Goal: Task Accomplishment & Management: Use online tool/utility

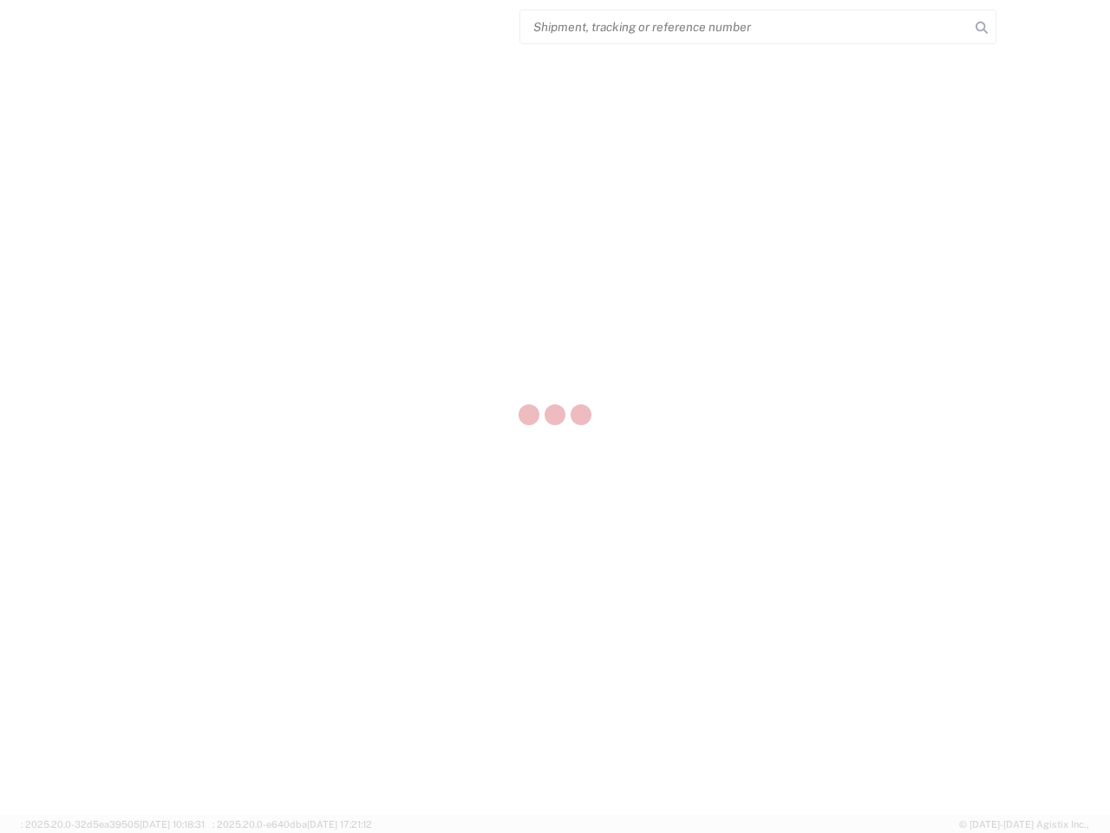
select select "US"
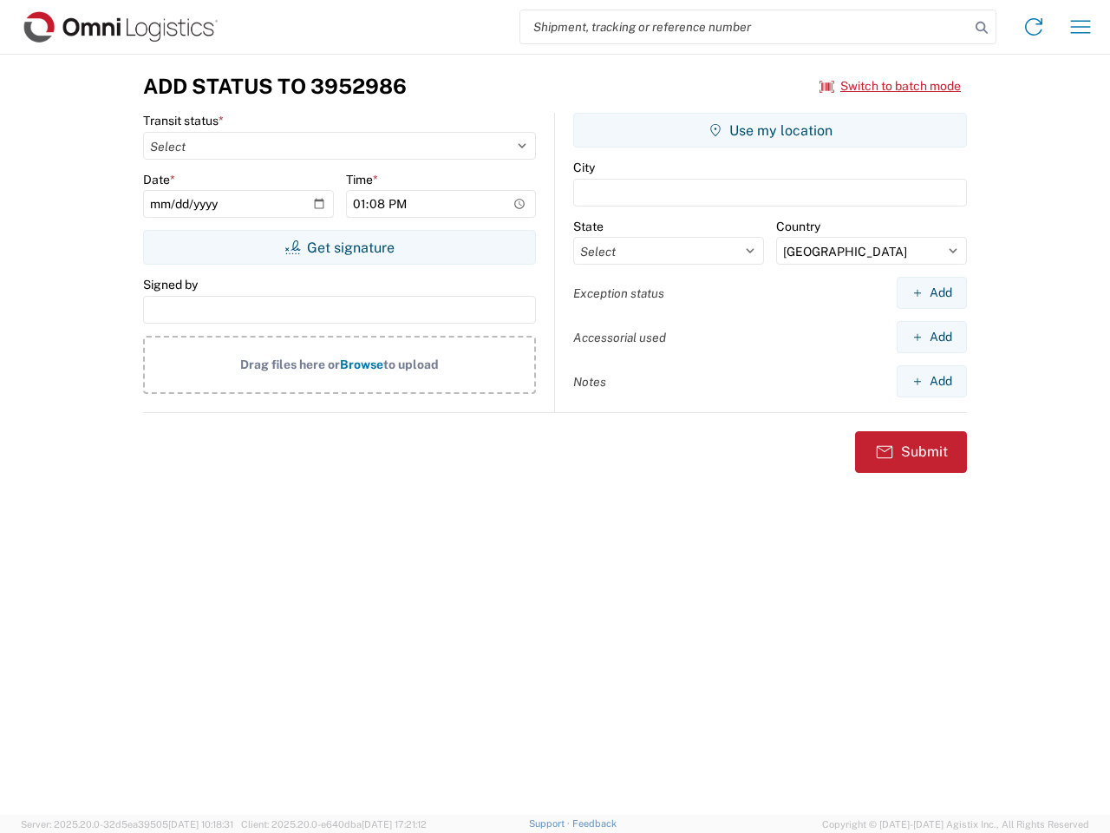
click at [745, 27] on input "search" at bounding box center [745, 26] width 449 height 33
click at [982, 28] on icon at bounding box center [982, 28] width 24 height 24
click at [1034, 27] on icon at bounding box center [1034, 27] width 28 height 28
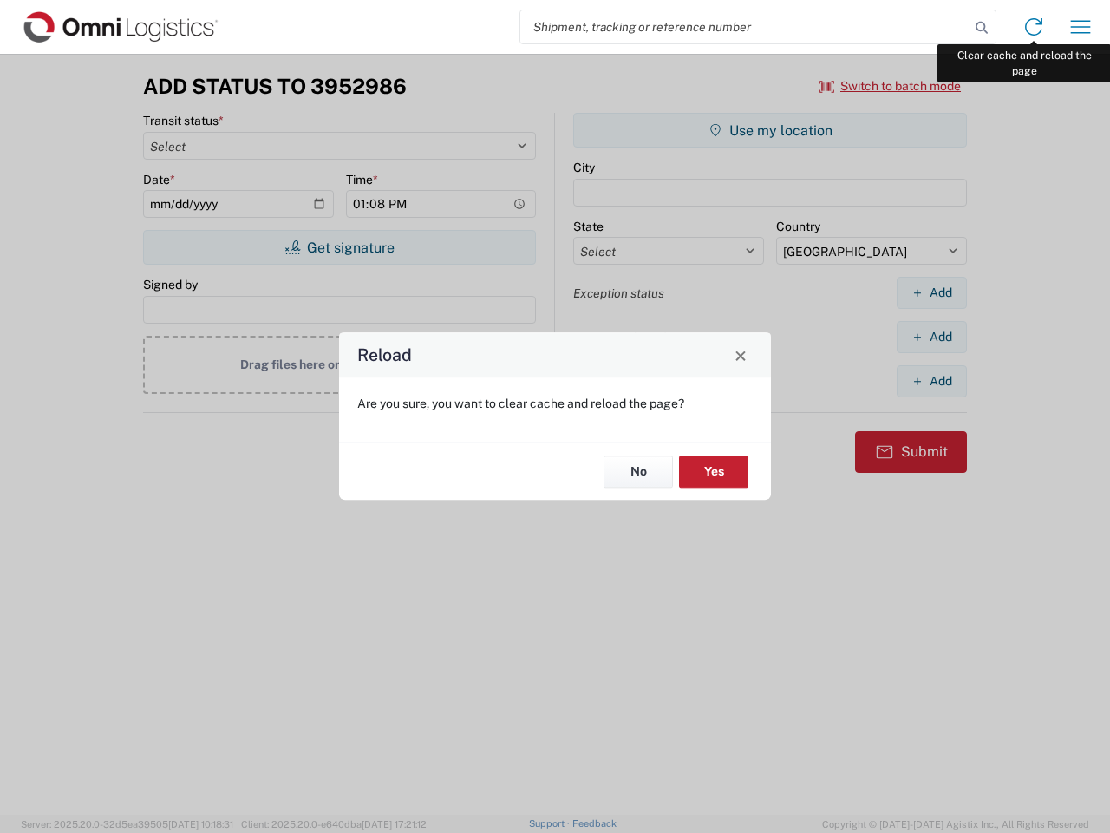
click at [1081, 27] on div "Reload Are you sure, you want to clear cache and reload the page? No Yes" at bounding box center [555, 416] width 1110 height 833
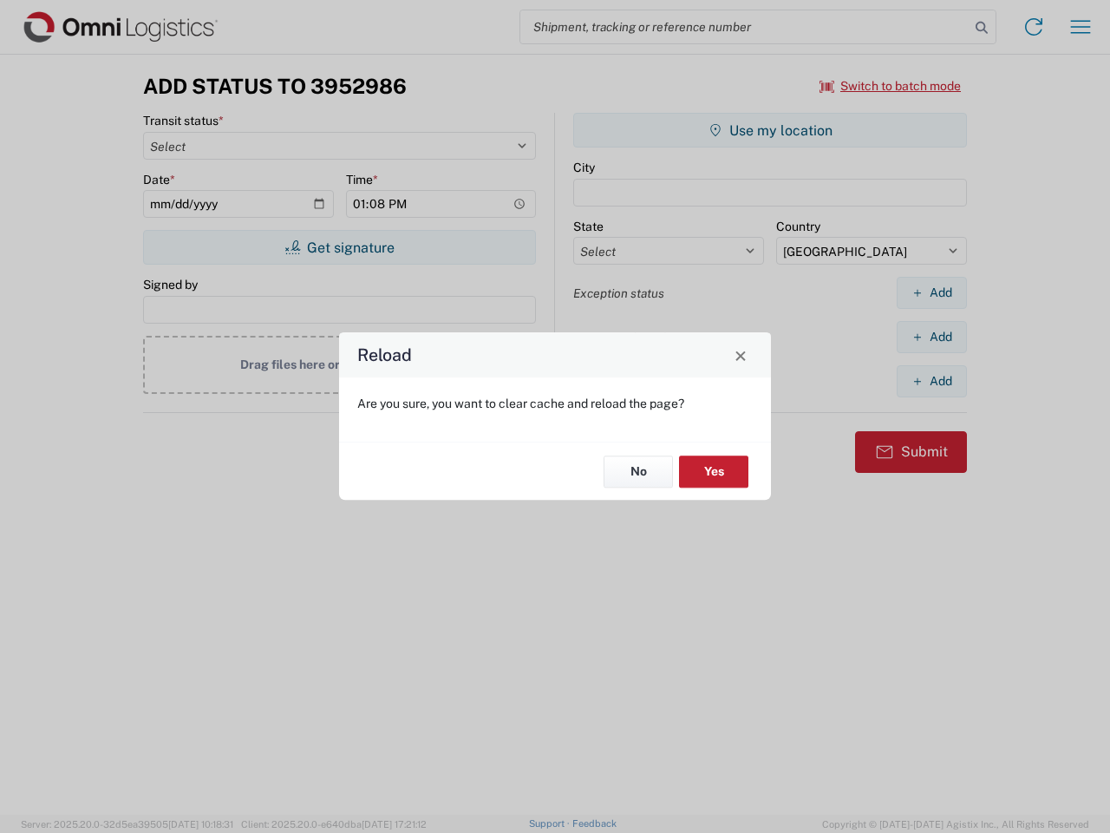
click at [891, 86] on div "Reload Are you sure, you want to clear cache and reload the page? No Yes" at bounding box center [555, 416] width 1110 height 833
click at [339, 247] on div "Reload Are you sure, you want to clear cache and reload the page? No Yes" at bounding box center [555, 416] width 1110 height 833
click at [770, 130] on div "Reload Are you sure, you want to clear cache and reload the page? No Yes" at bounding box center [555, 416] width 1110 height 833
click at [932, 292] on div "Reload Are you sure, you want to clear cache and reload the page? No Yes" at bounding box center [555, 416] width 1110 height 833
click at [932, 337] on div "Reload Are you sure, you want to clear cache and reload the page? No Yes" at bounding box center [555, 416] width 1110 height 833
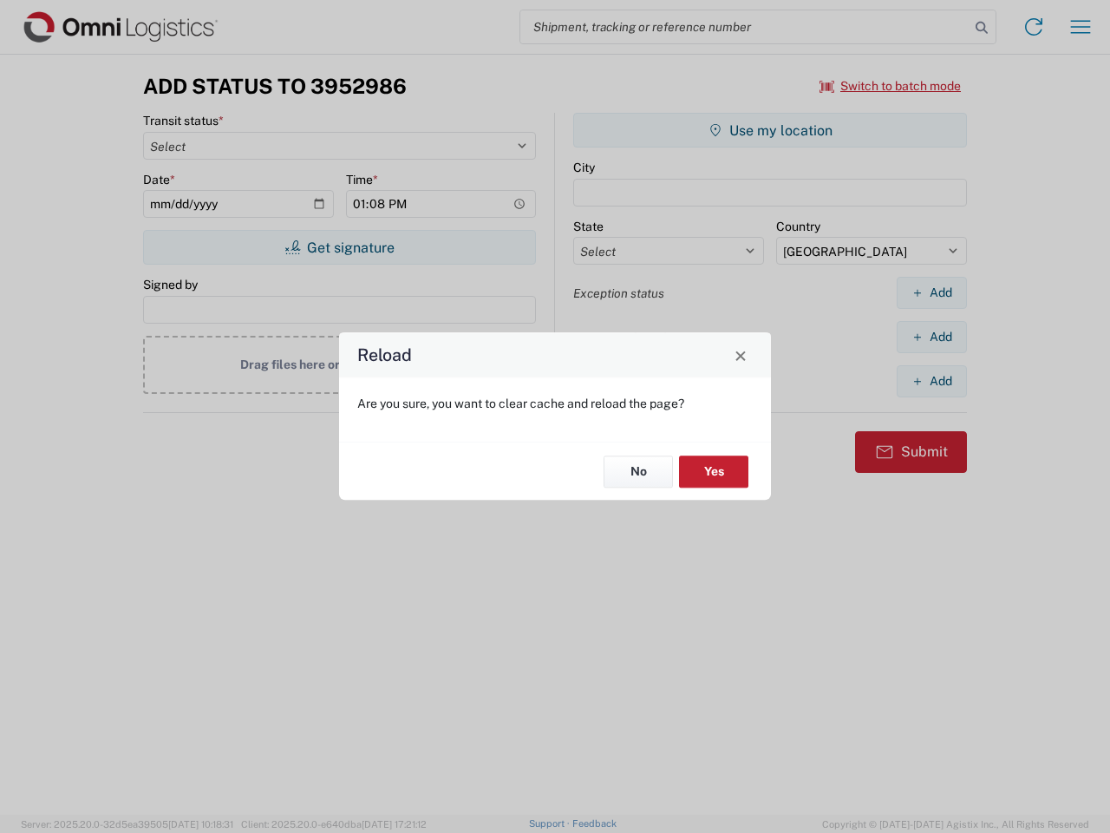
click at [932, 381] on div "Reload Are you sure, you want to clear cache and reload the page? No Yes" at bounding box center [555, 416] width 1110 height 833
